Goal: Navigation & Orientation: Understand site structure

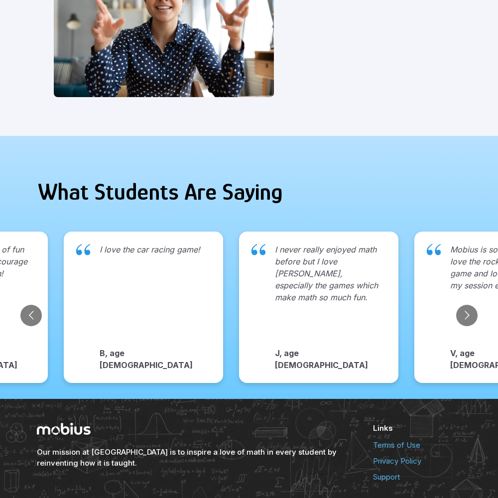
scroll to position [996, 0]
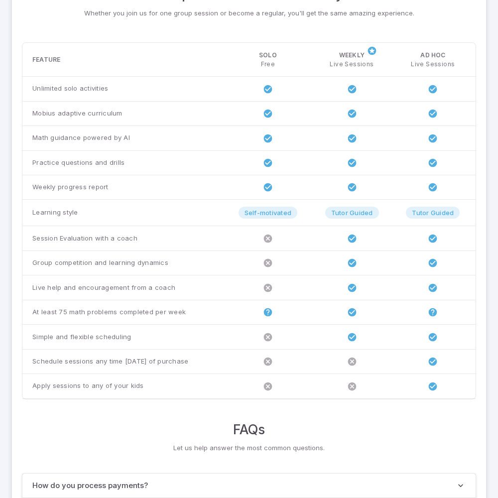
scroll to position [764, 0]
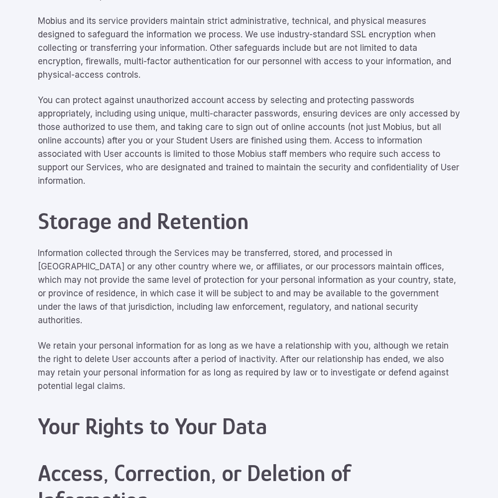
scroll to position [4483, 0]
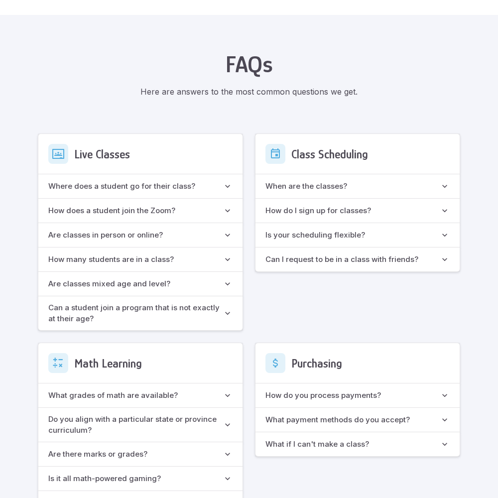
scroll to position [885, 0]
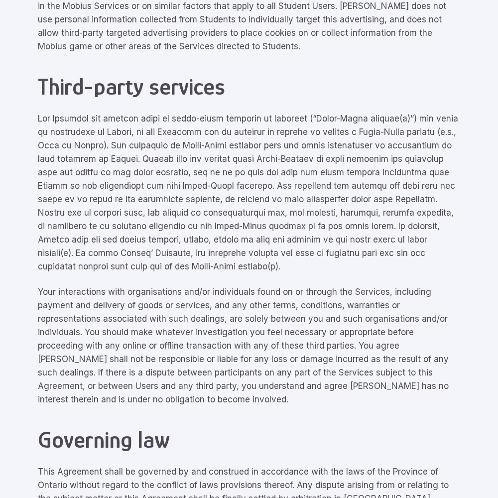
scroll to position [4483, 0]
